Goal: Transaction & Acquisition: Purchase product/service

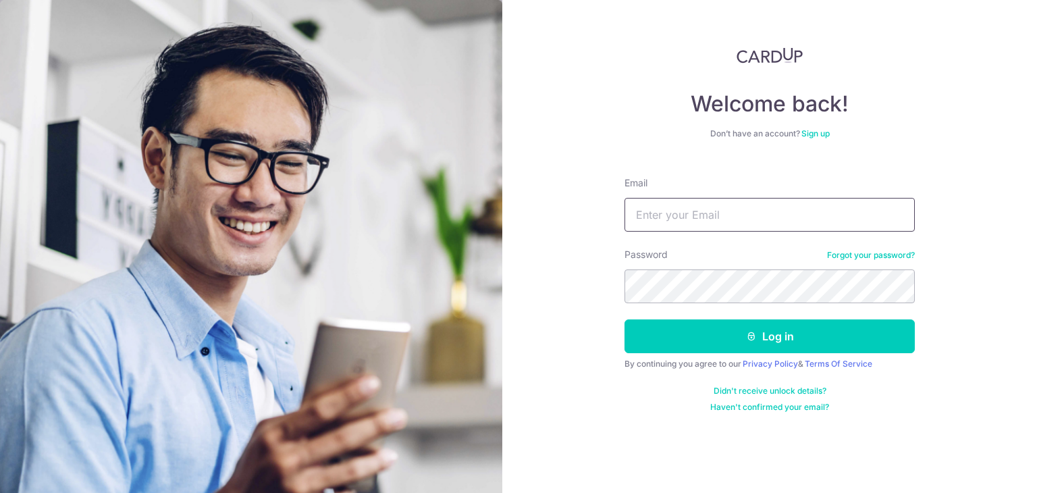
click at [696, 211] on input "Email" at bounding box center [770, 215] width 290 height 34
type input "HABAGLOBE@GMAIL.COM"
click at [625, 319] on button "Log in" at bounding box center [770, 336] width 290 height 34
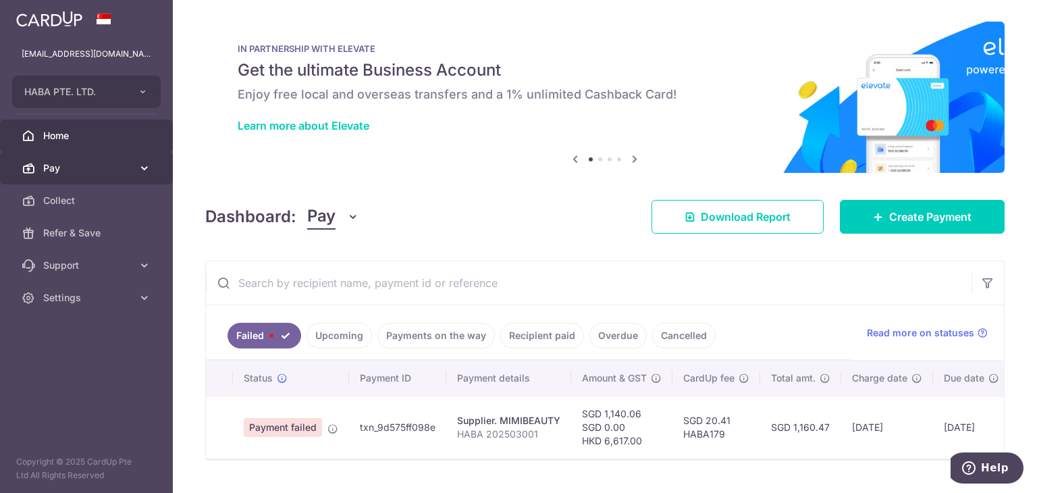
click at [76, 165] on span "Pay" at bounding box center [87, 168] width 89 height 14
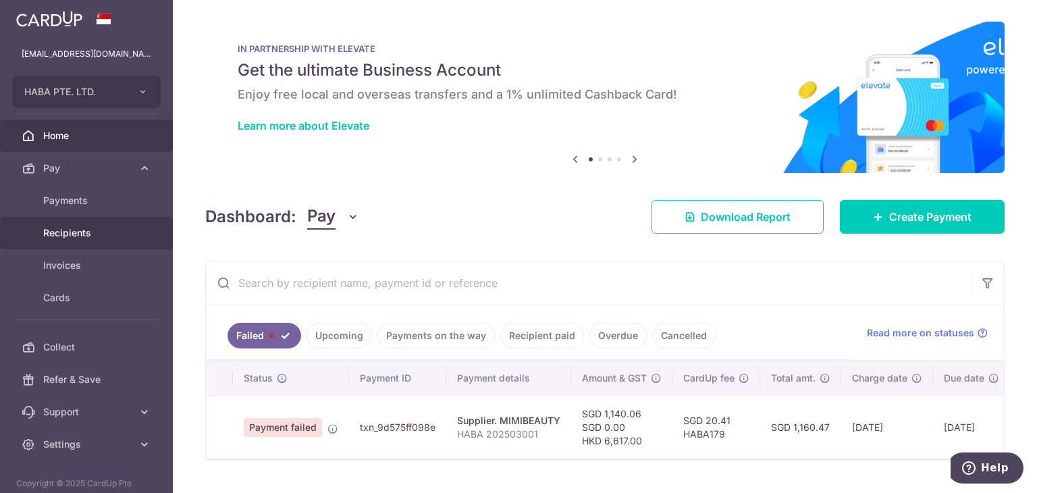
click at [68, 243] on link "Recipients" at bounding box center [86, 233] width 173 height 32
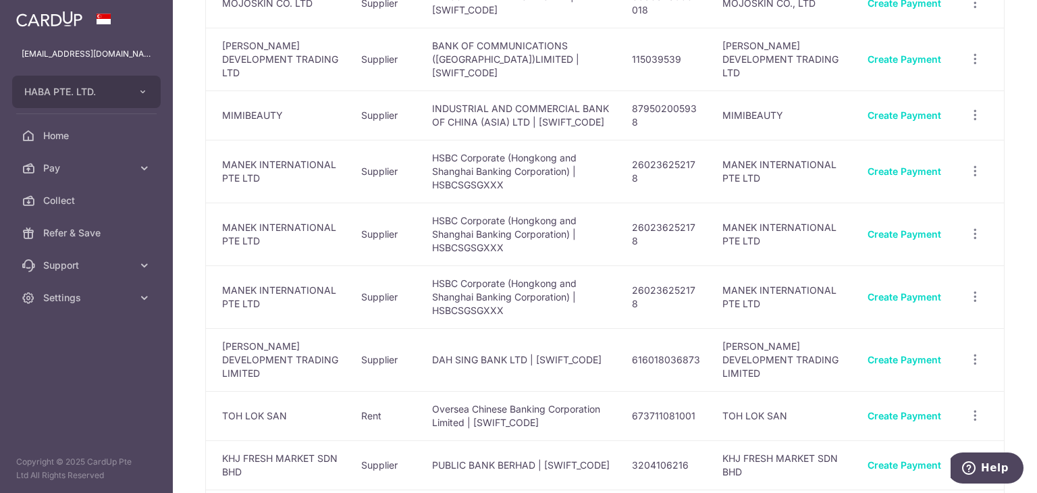
scroll to position [878, 0]
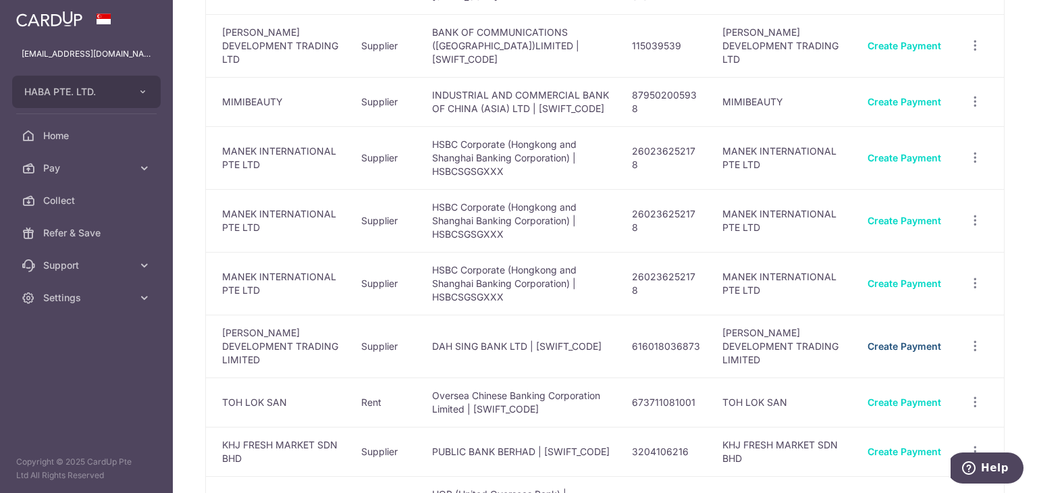
click at [910, 340] on link "Create Payment" at bounding box center [905, 345] width 74 height 11
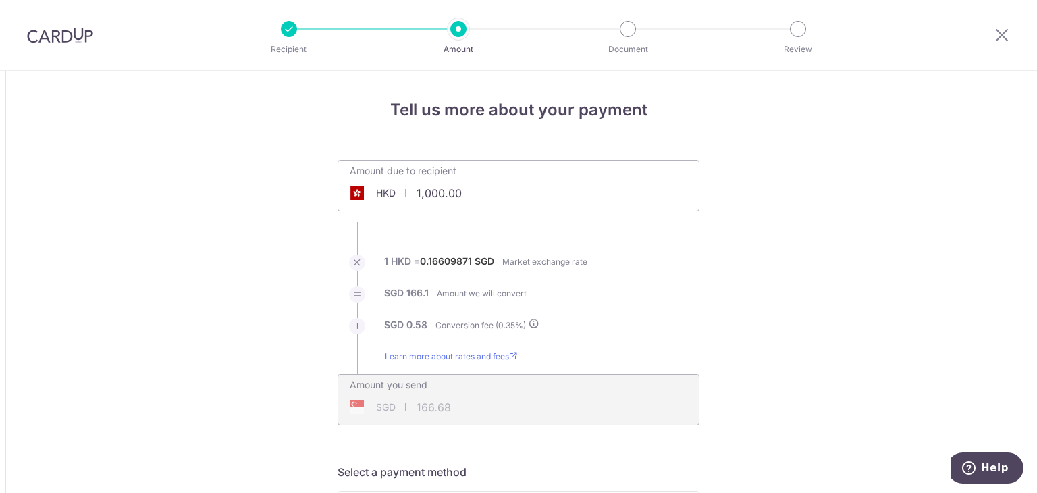
click at [463, 190] on input "1,000.00" at bounding box center [442, 193] width 209 height 31
click at [481, 188] on input "1,000.00" at bounding box center [442, 193] width 209 height 31
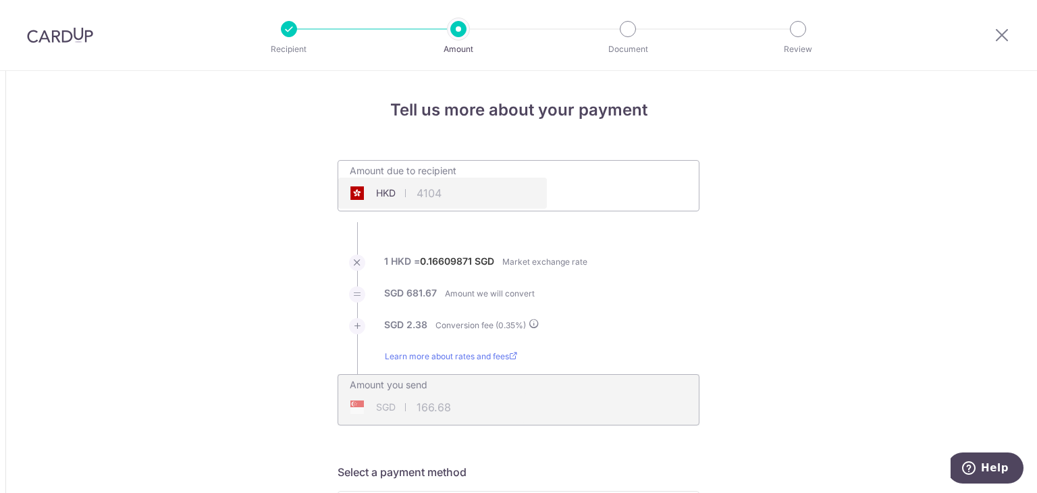
type input "4,104.00"
type input "684.05"
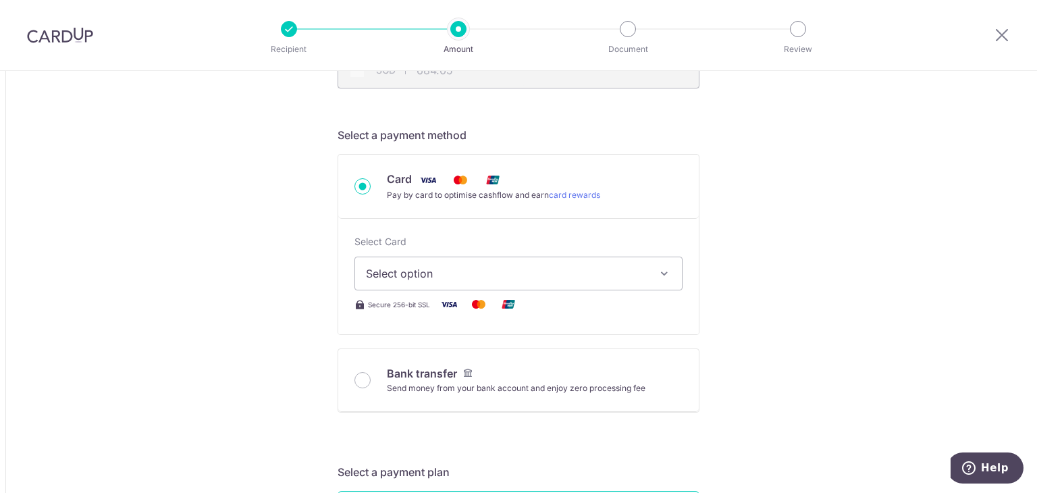
scroll to position [338, 0]
click at [528, 265] on span "Select option" at bounding box center [506, 273] width 281 height 16
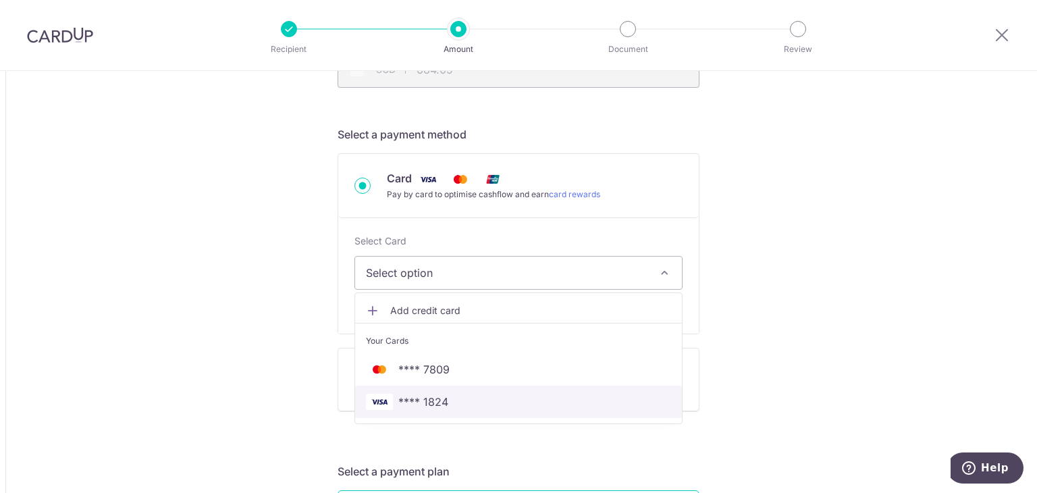
click at [423, 400] on span "**** 1824" at bounding box center [423, 402] width 50 height 16
type input "4,104.00"
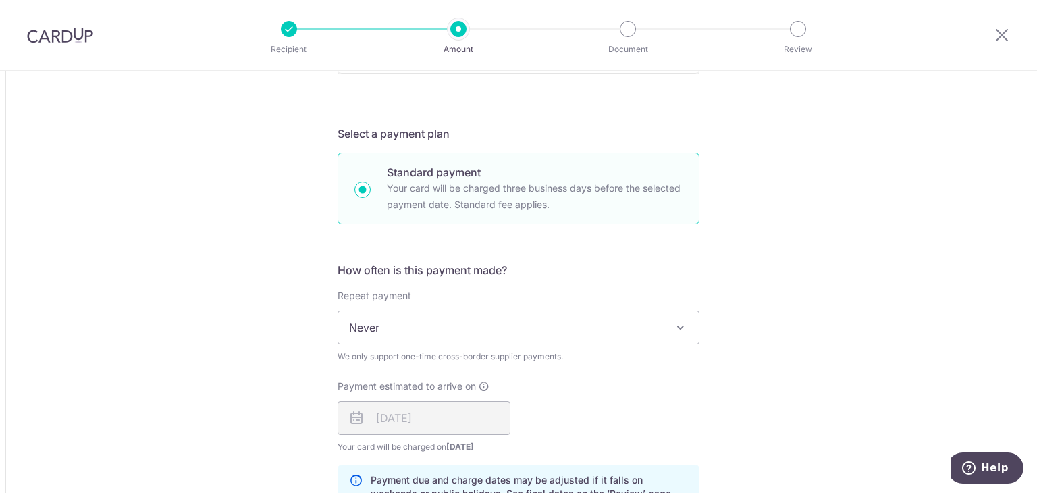
scroll to position [878, 0]
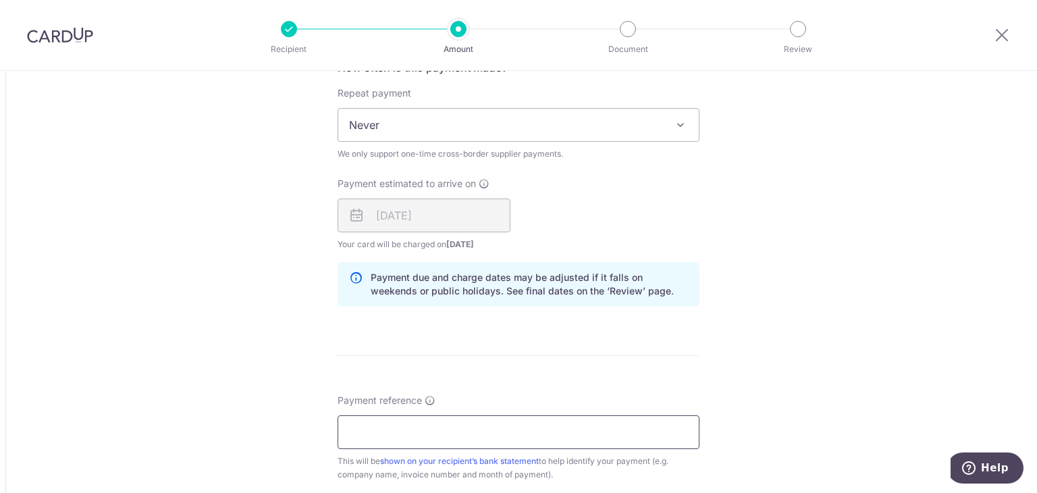
click at [407, 427] on input "Payment reference" at bounding box center [519, 432] width 362 height 34
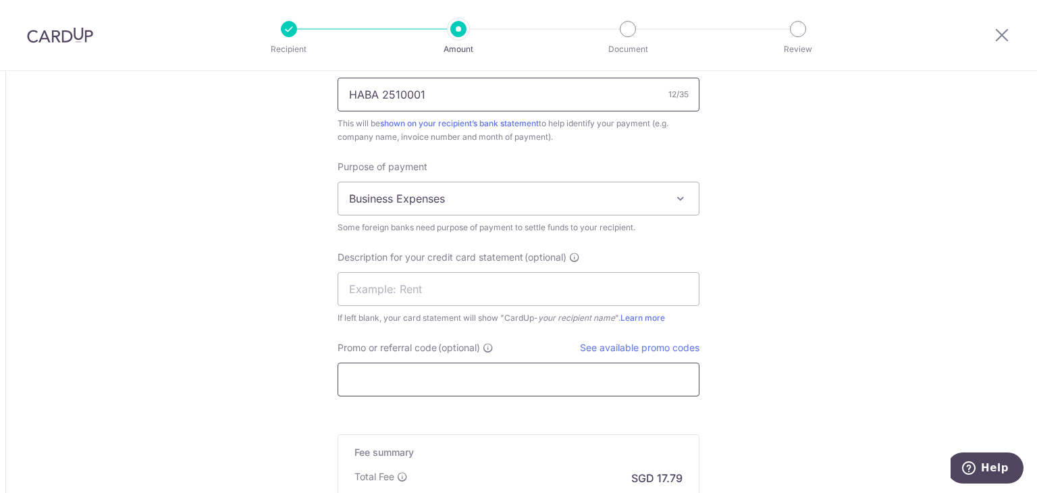
type input "HABA 2510001"
click at [383, 369] on input "Promo or referral code (optional)" at bounding box center [519, 380] width 362 height 34
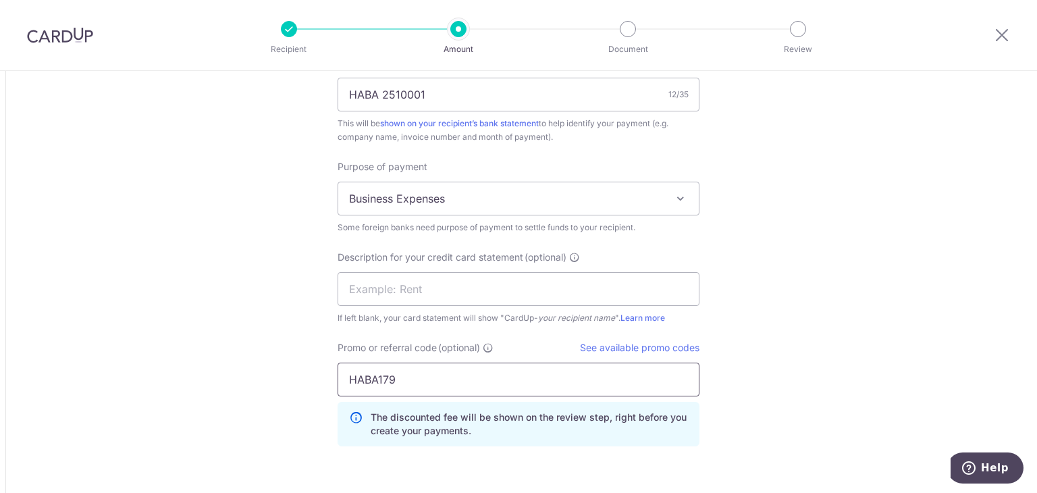
type input "HABA179"
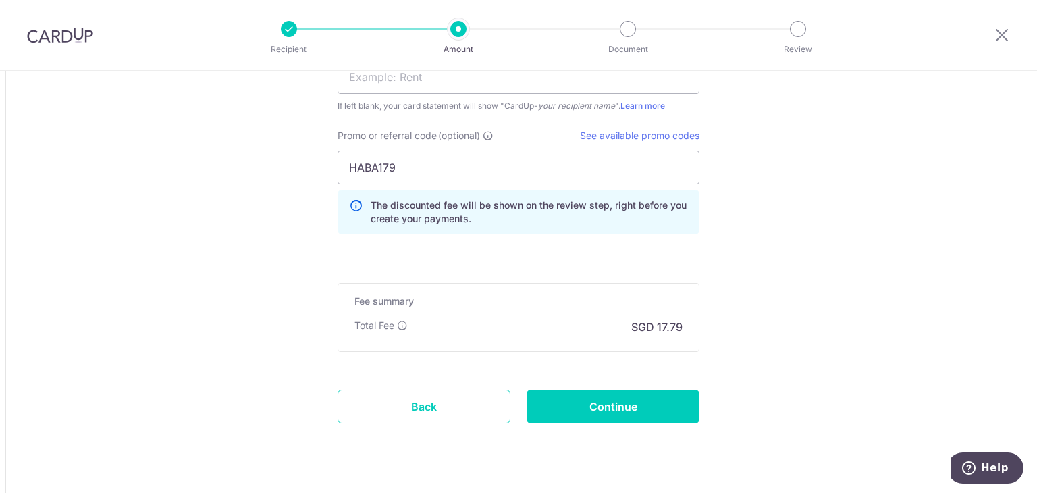
scroll to position [1456, 0]
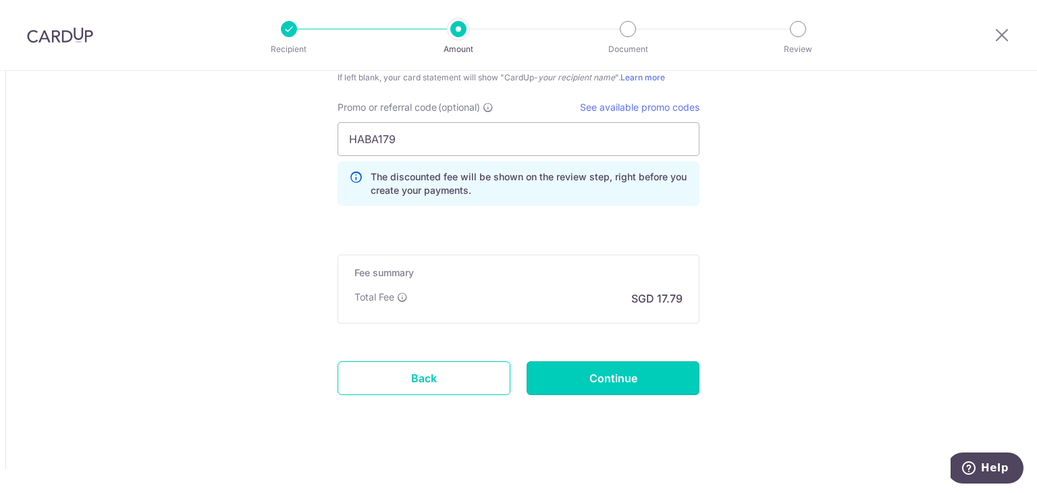
click at [613, 365] on input "Continue" at bounding box center [613, 378] width 173 height 34
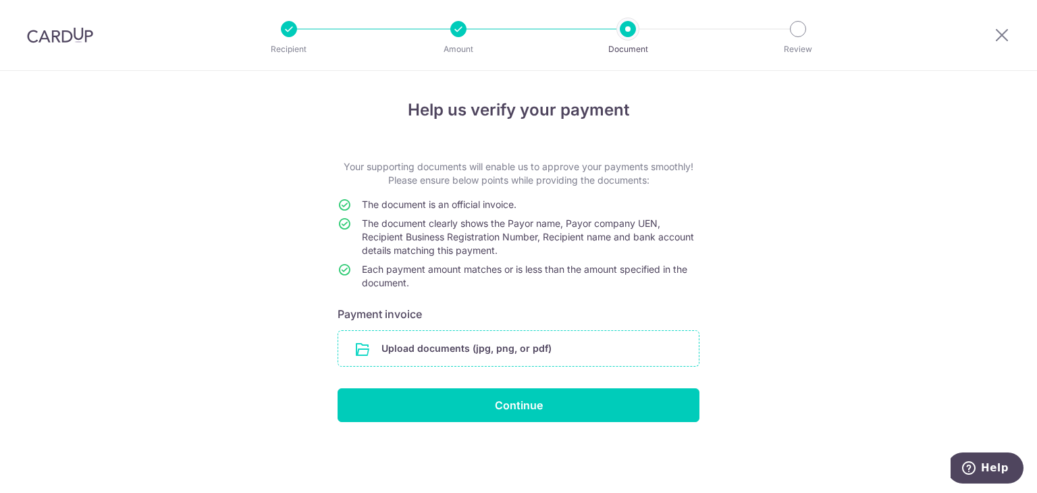
click at [440, 334] on input "file" at bounding box center [518, 348] width 361 height 35
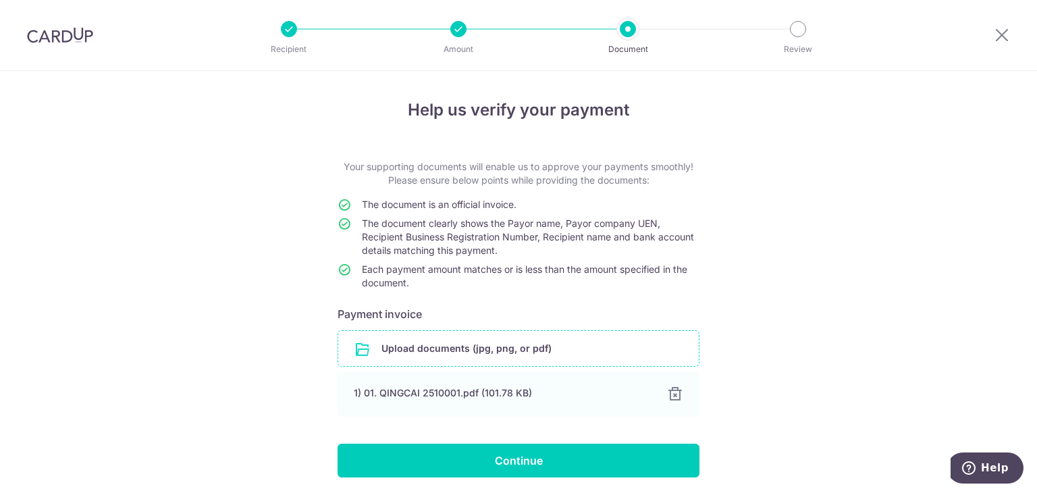
scroll to position [47, 0]
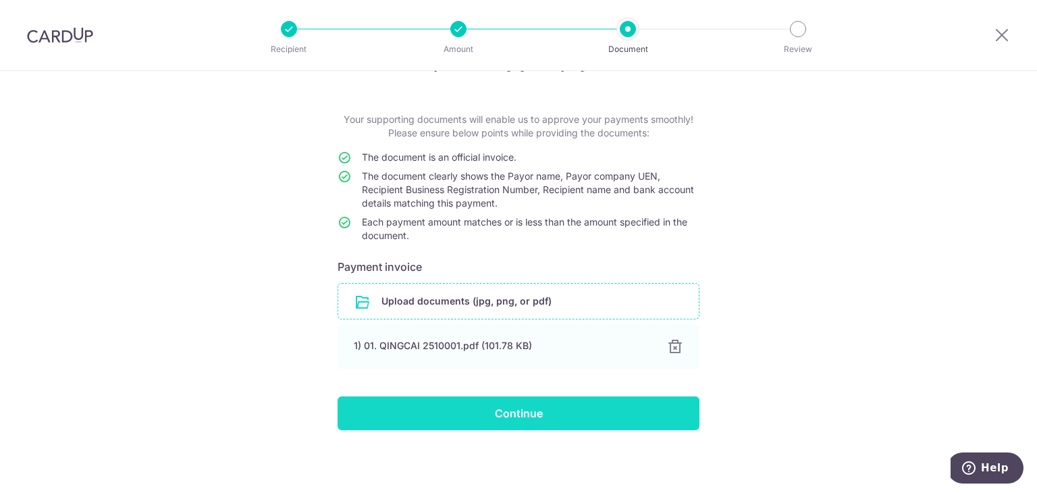
click at [533, 406] on input "Continue" at bounding box center [519, 413] width 362 height 34
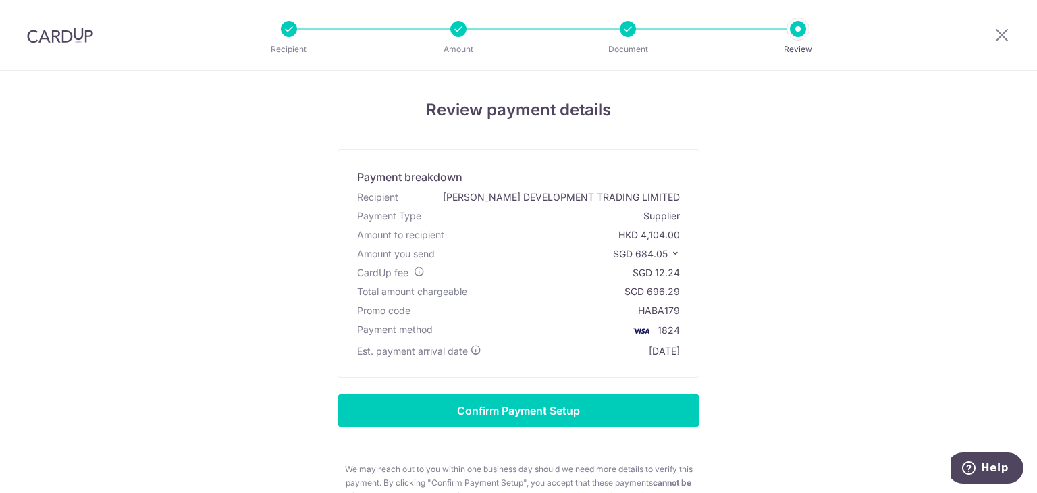
drag, startPoint x: 901, startPoint y: 252, endPoint x: 749, endPoint y: 325, distance: 168.5
click at [901, 252] on div "Review payment details Payment breakdown Recipient [PERSON_NAME] DEVELOPMENT TR…" at bounding box center [519, 325] width 790 height 454
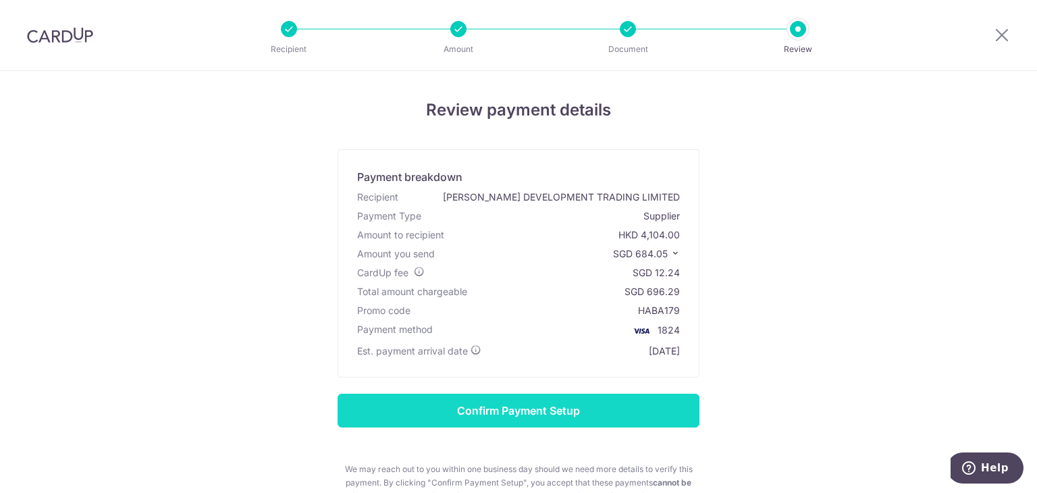
click at [548, 409] on input "Confirm Payment Setup" at bounding box center [519, 411] width 362 height 34
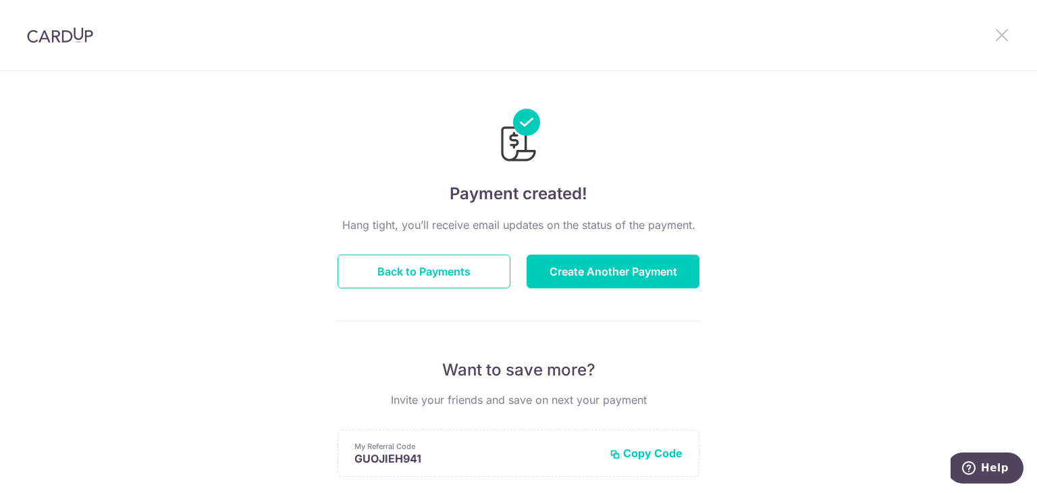
click at [1004, 35] on icon at bounding box center [1002, 34] width 16 height 17
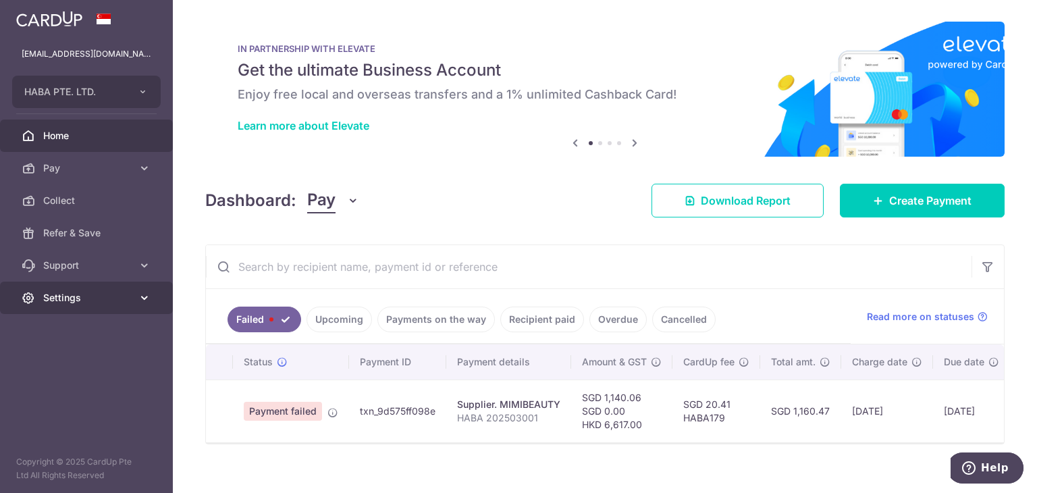
click at [97, 295] on span "Settings" at bounding box center [87, 298] width 89 height 14
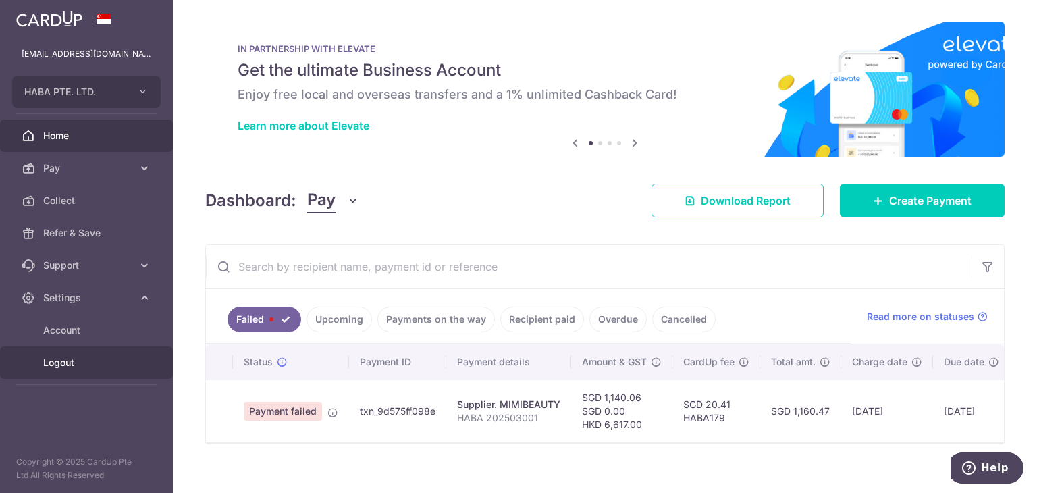
click at [75, 361] on span "Logout" at bounding box center [87, 363] width 89 height 14
